Goal: Check status: Check status

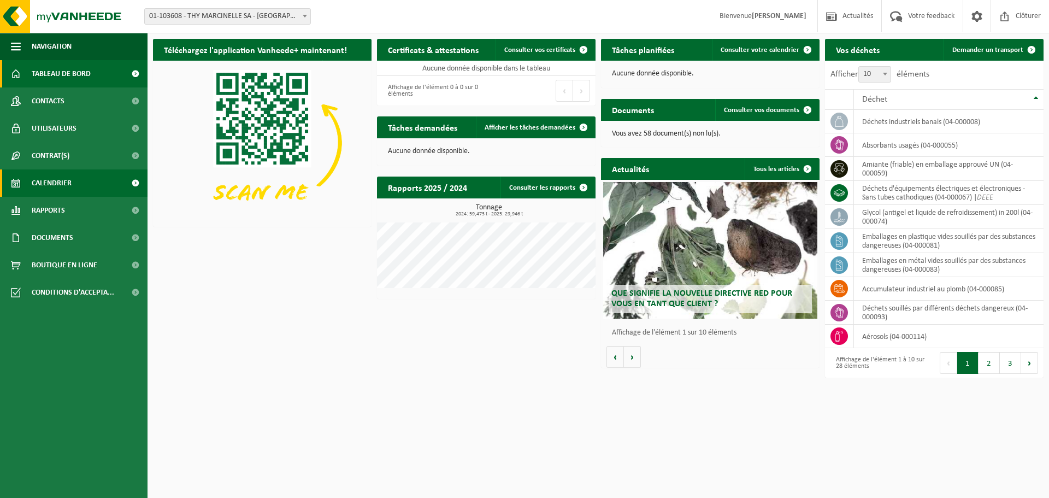
click at [81, 178] on link "Calendrier" at bounding box center [74, 182] width 148 height 27
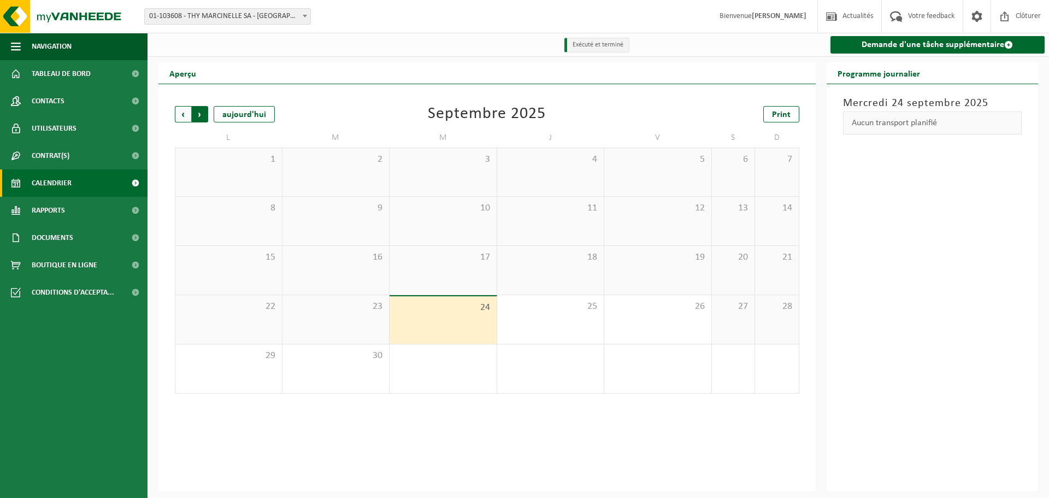
click at [181, 110] on span "Précédent" at bounding box center [183, 114] width 16 height 16
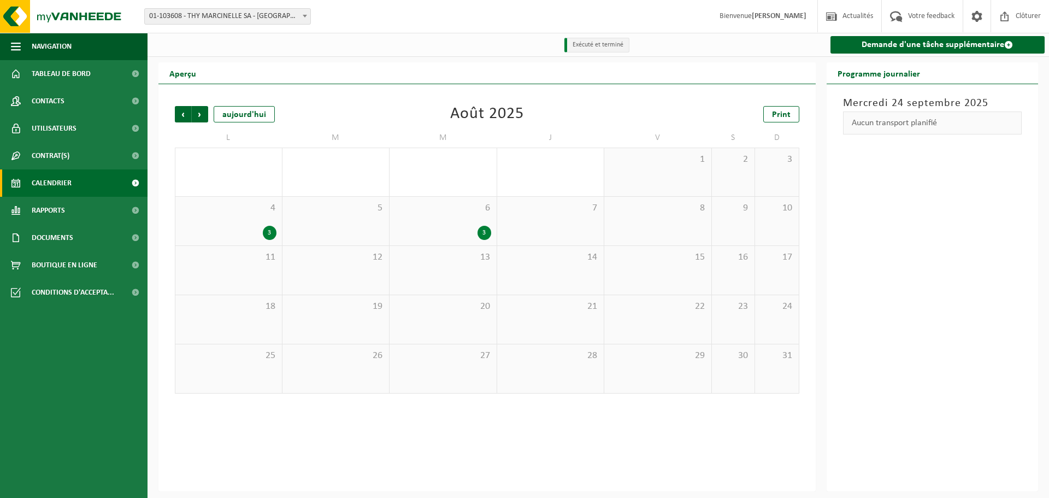
click at [462, 232] on div "3" at bounding box center [443, 233] width 96 height 14
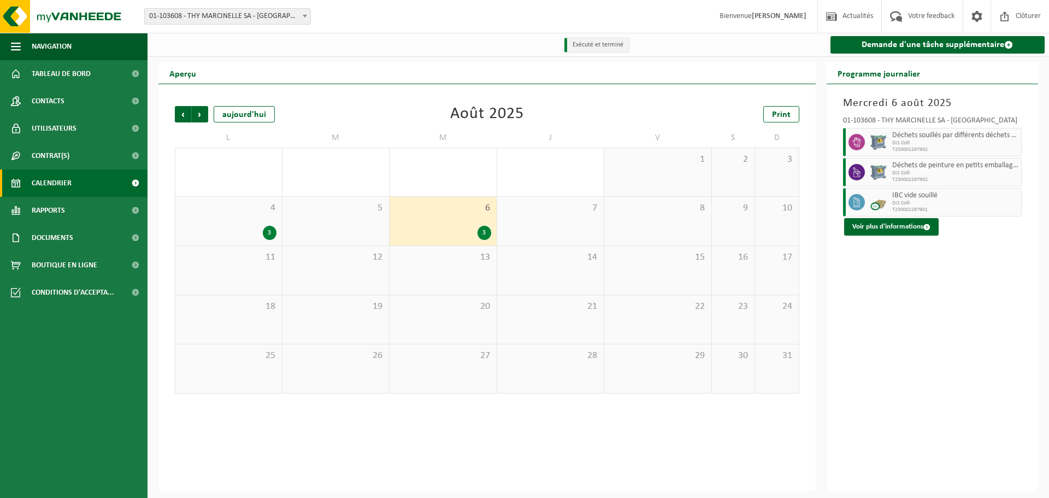
click at [222, 214] on span "4" at bounding box center [229, 208] width 96 height 12
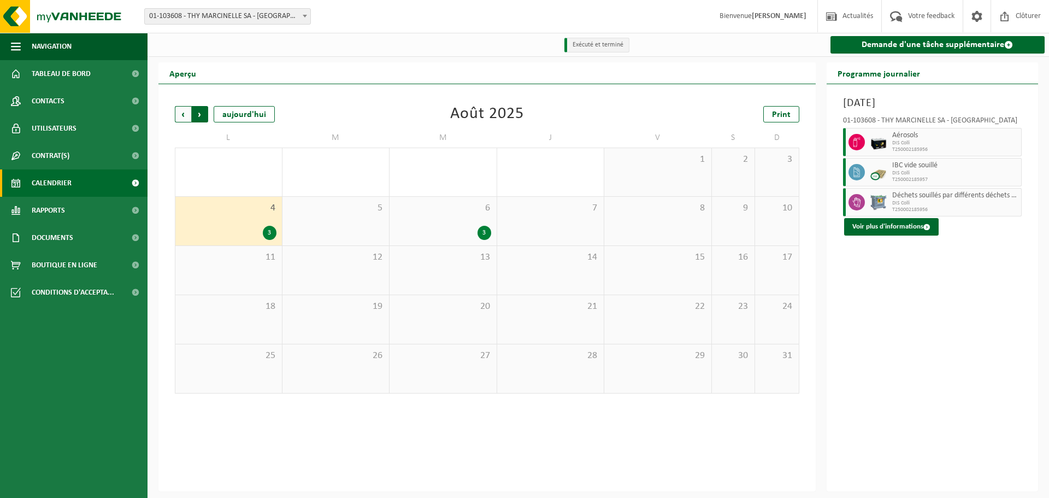
click at [186, 116] on span "Précédent" at bounding box center [183, 114] width 16 height 16
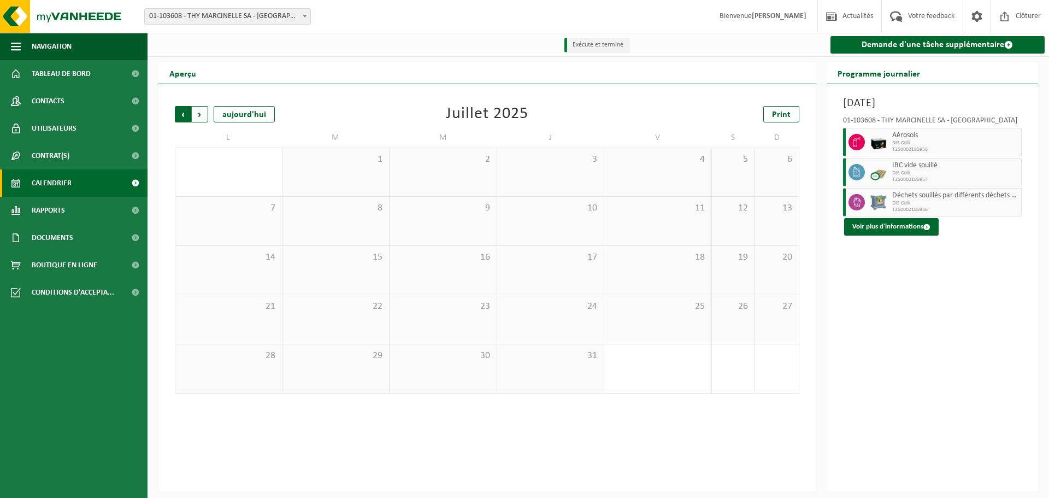
click at [200, 115] on span "Suivant" at bounding box center [200, 114] width 16 height 16
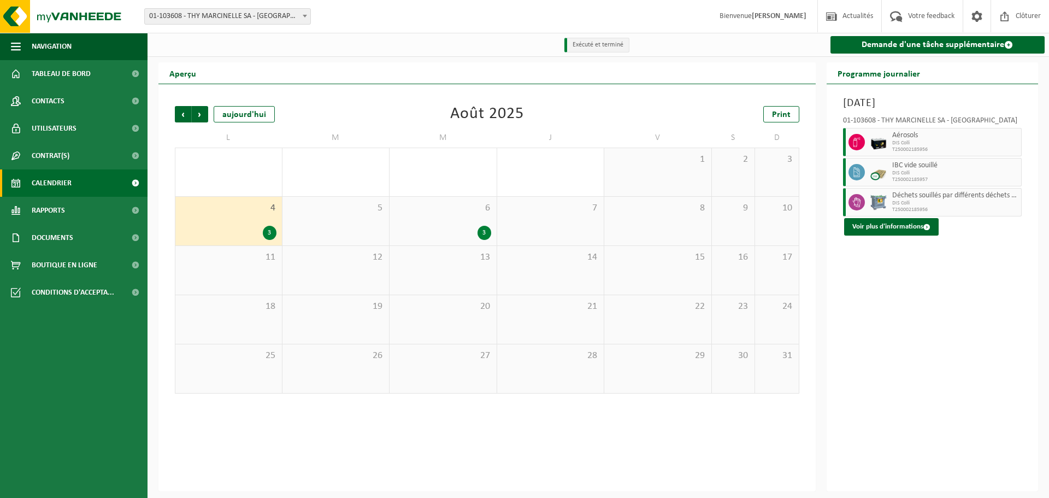
click at [200, 115] on span "Suivant" at bounding box center [200, 114] width 16 height 16
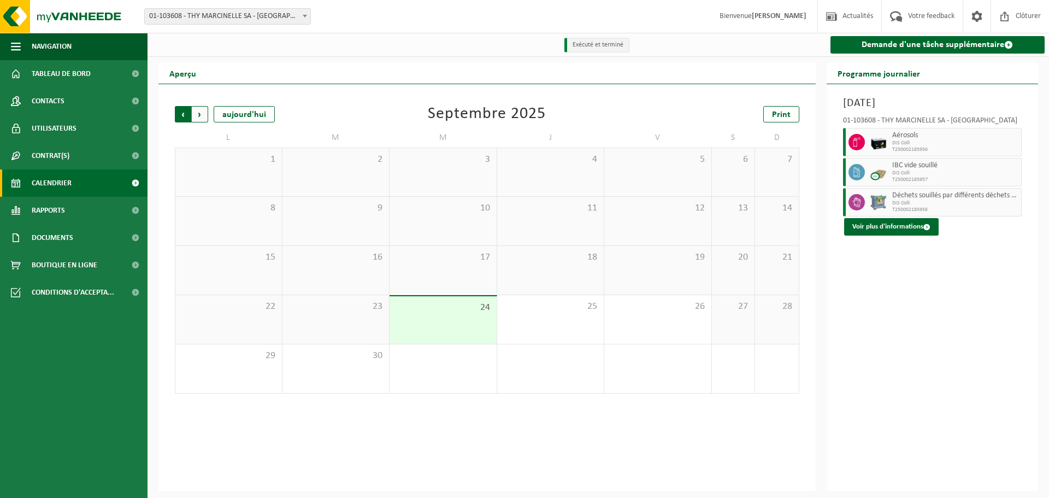
click at [200, 116] on span "Suivant" at bounding box center [200, 114] width 16 height 16
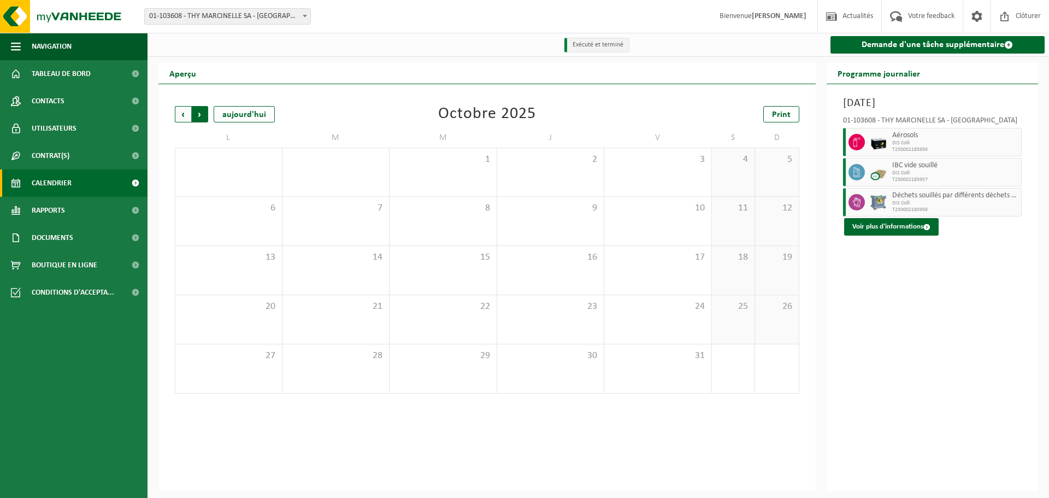
click at [184, 117] on span "Précédent" at bounding box center [183, 114] width 16 height 16
